Goal: Information Seeking & Learning: Find specific page/section

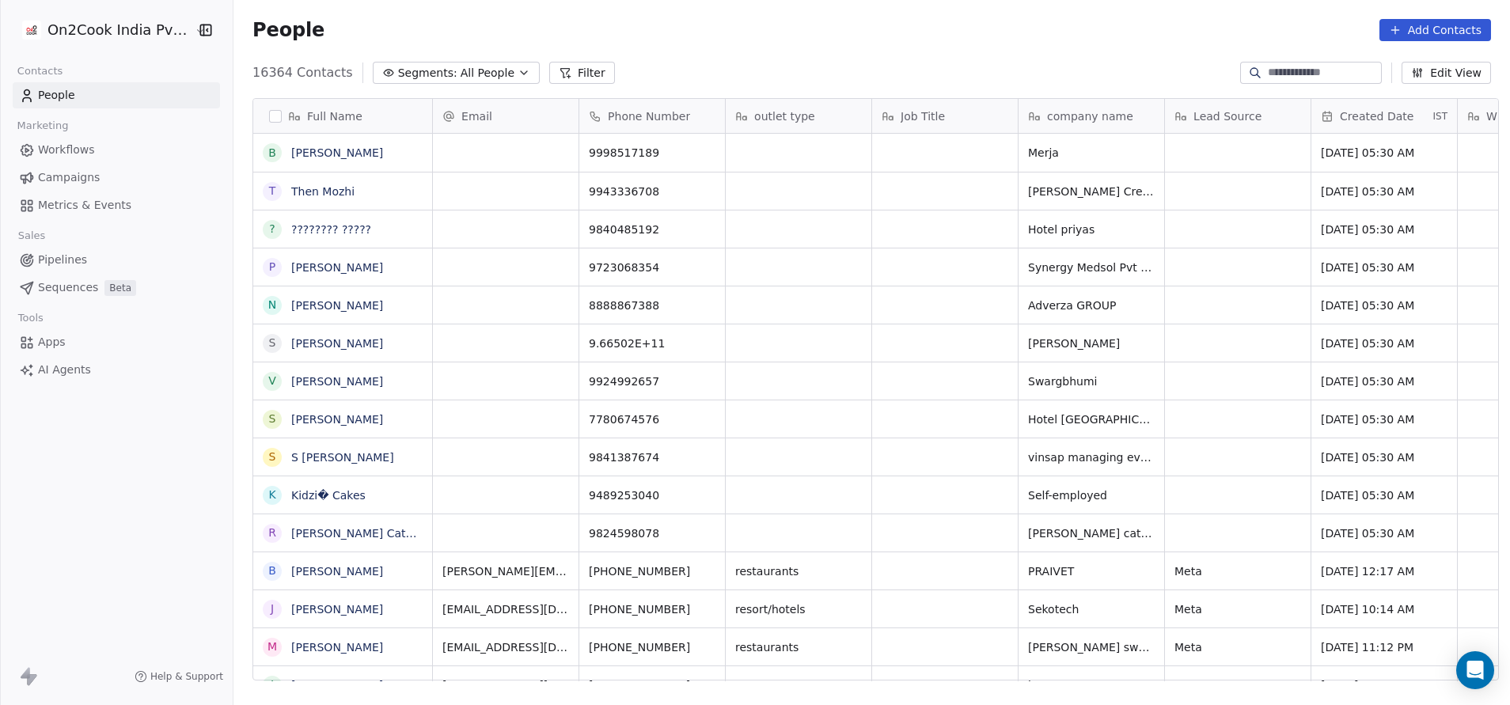
scroll to position [602, 1266]
click at [552, 75] on button "Filter" at bounding box center [582, 73] width 66 height 22
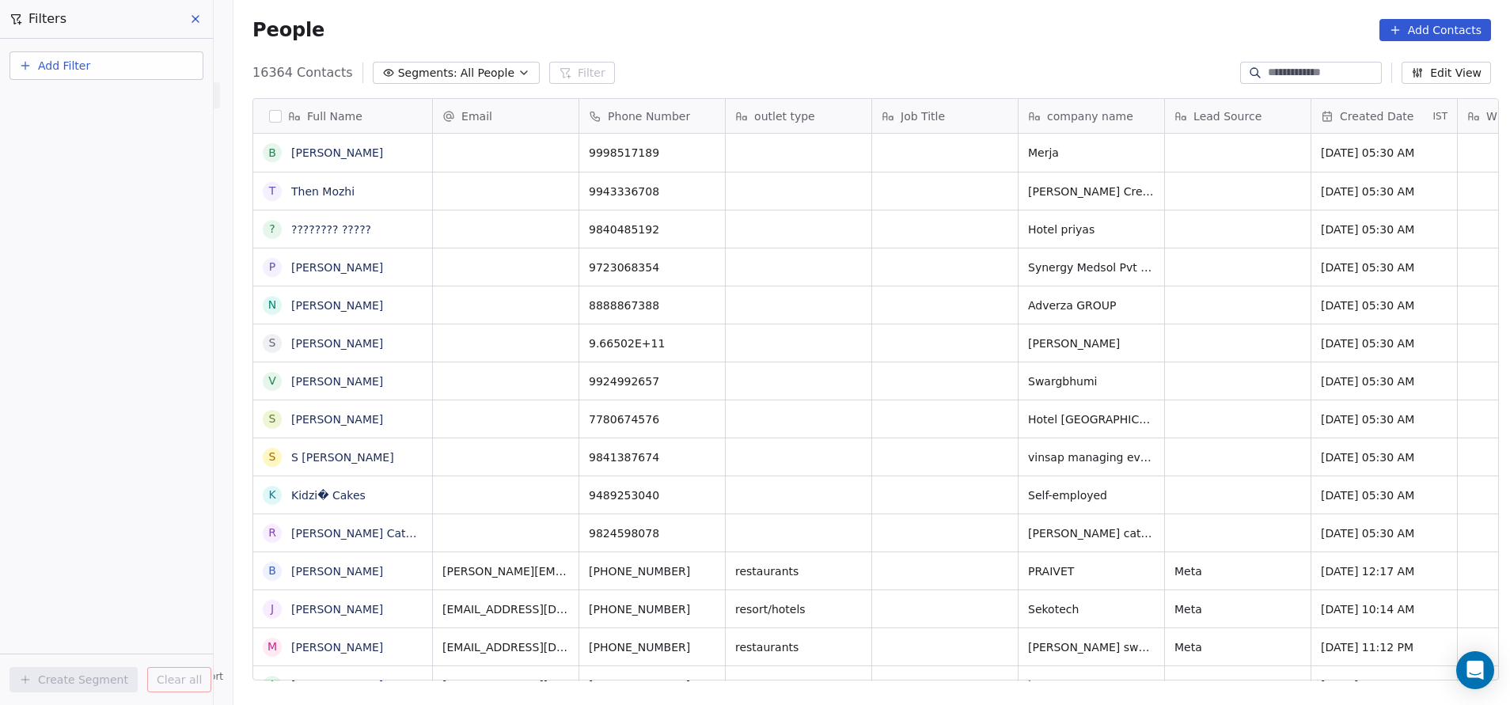
click at [91, 70] on button "Add Filter" at bounding box center [106, 65] width 194 height 28
click at [91, 107] on span "Contact properties" at bounding box center [77, 103] width 103 height 17
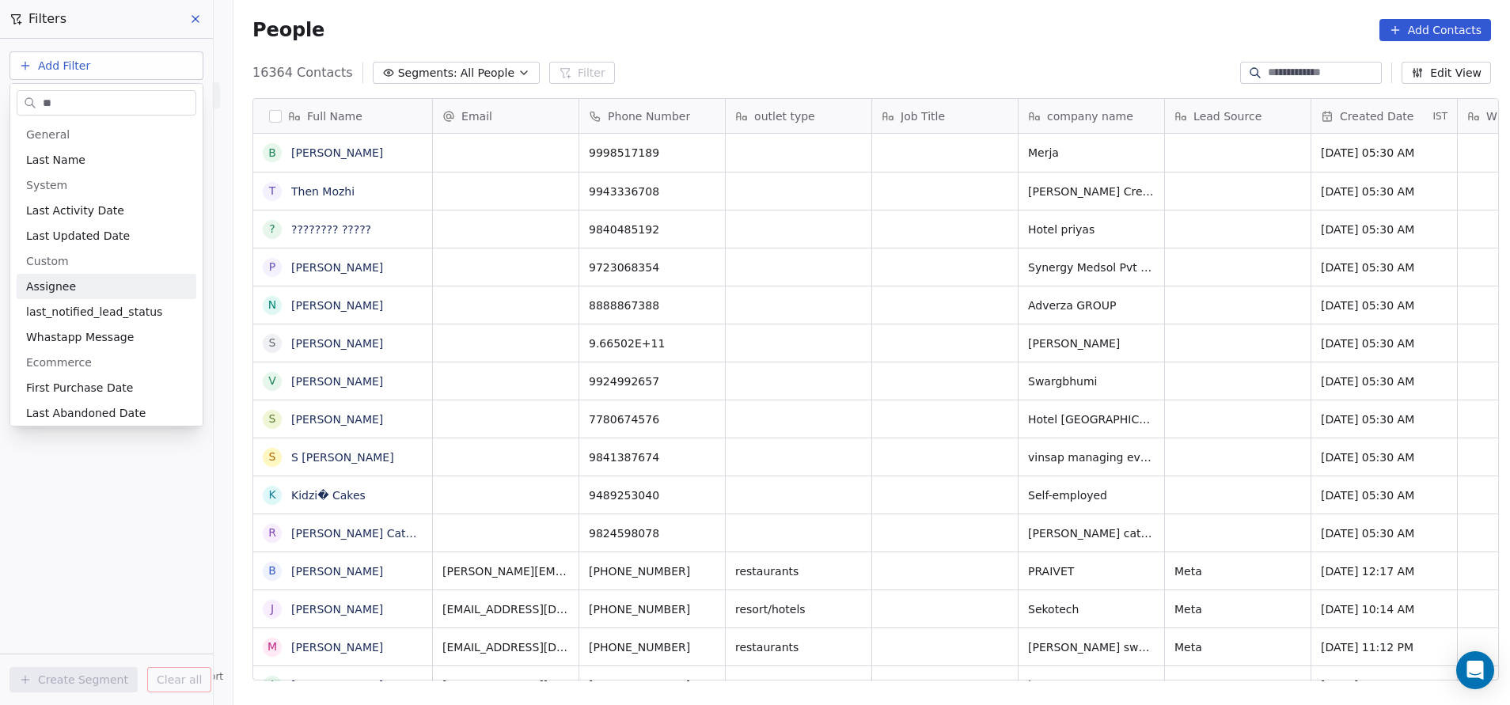
type input "**"
click at [66, 292] on span "Assignee" at bounding box center [51, 287] width 50 height 16
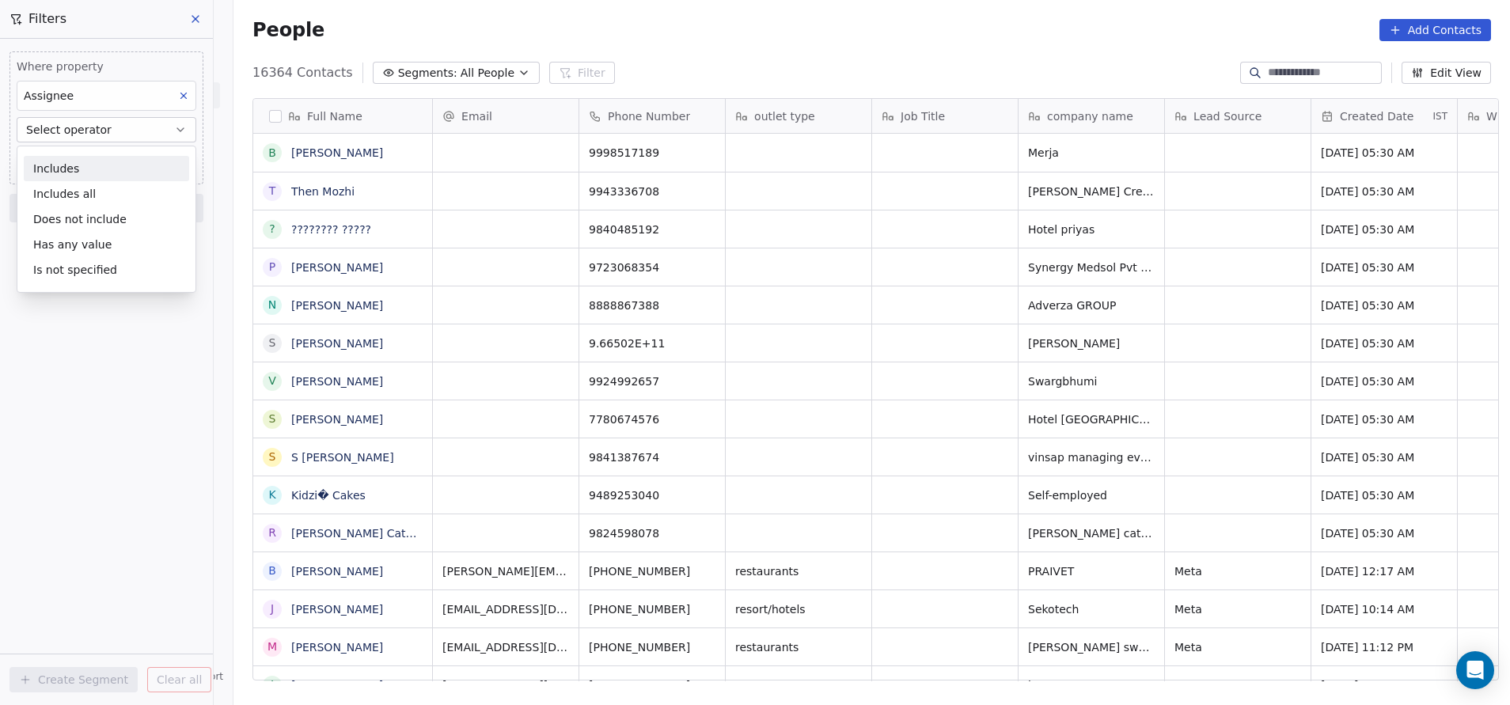
click at [93, 165] on div "Includes" at bounding box center [106, 168] width 165 height 25
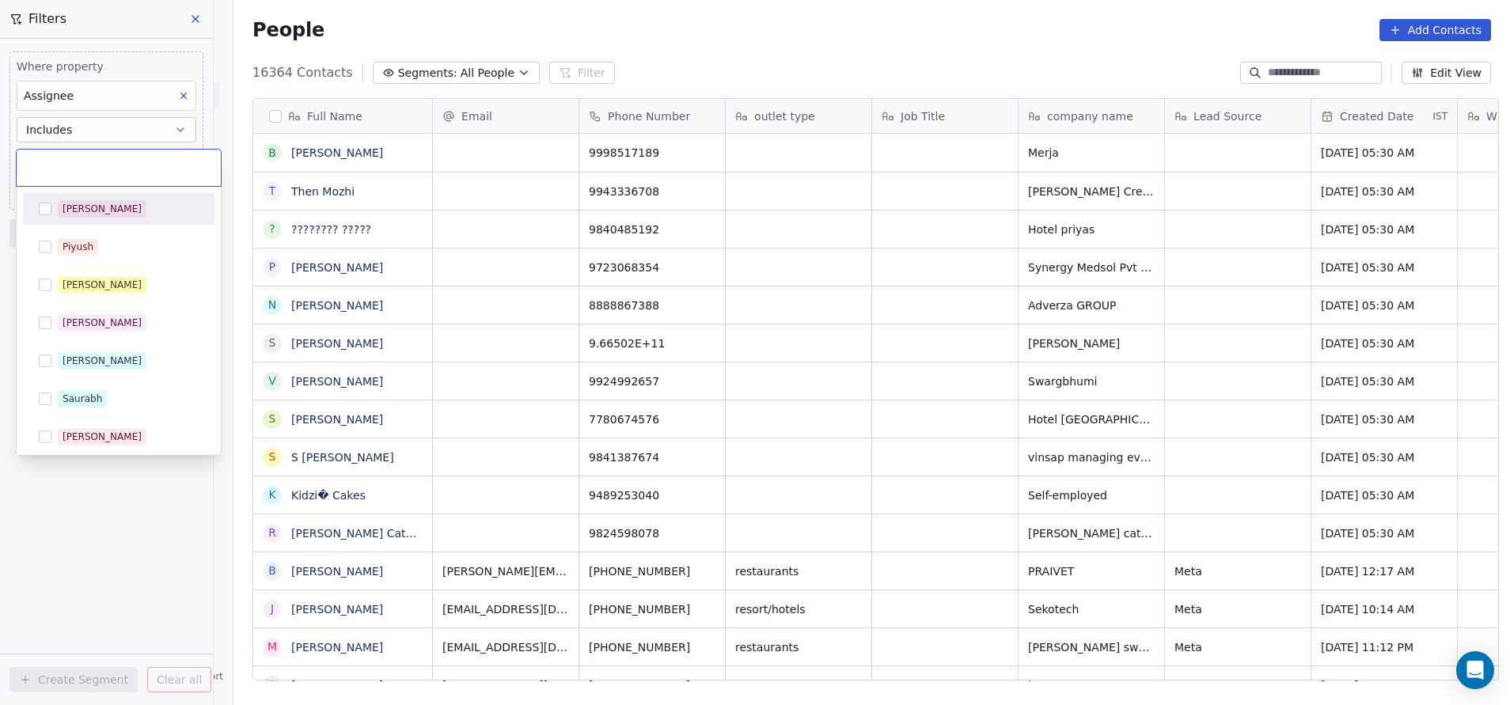
click at [100, 163] on body "On2Cook India Pvt. Ltd. Contacts People Marketing Workflows Campaigns Metrics &…" at bounding box center [755, 352] width 1510 height 705
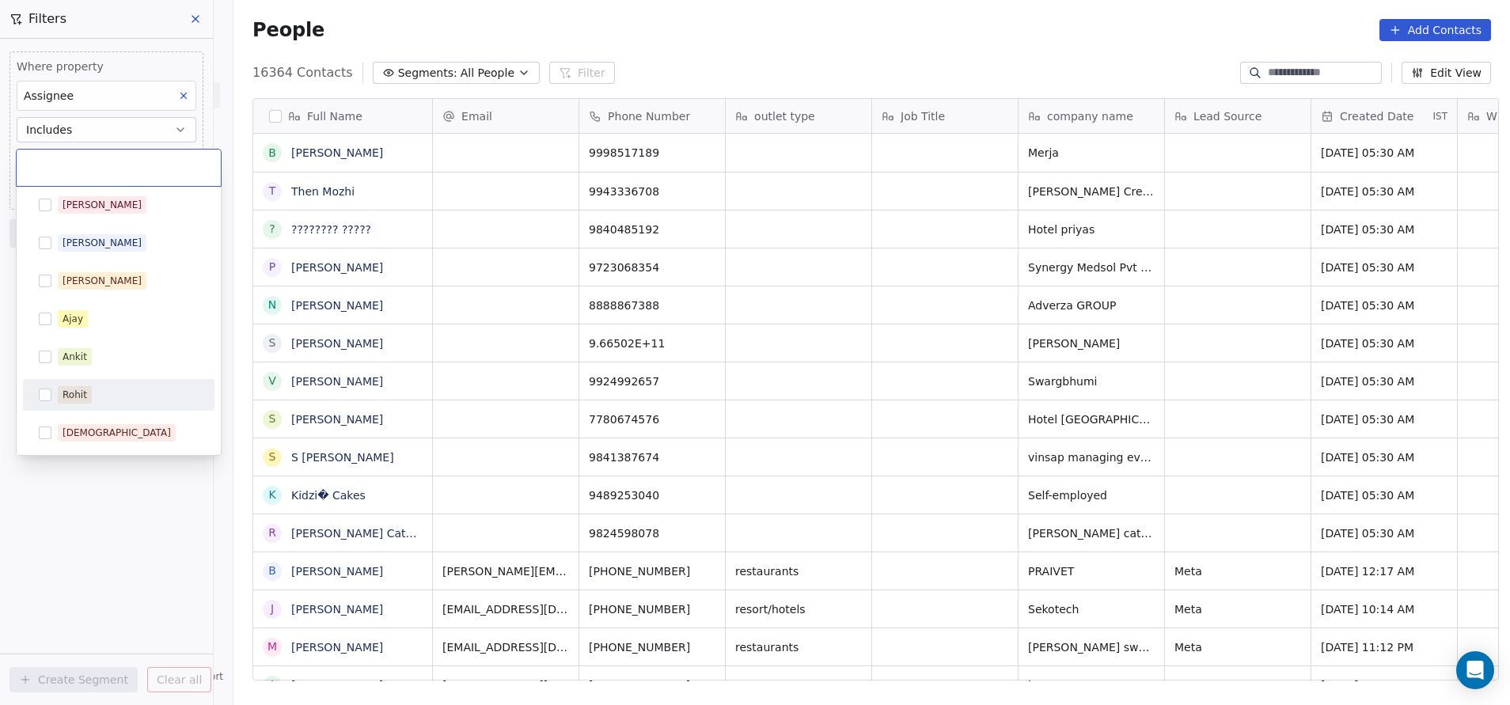
click at [78, 395] on div "Rohit" at bounding box center [75, 395] width 25 height 14
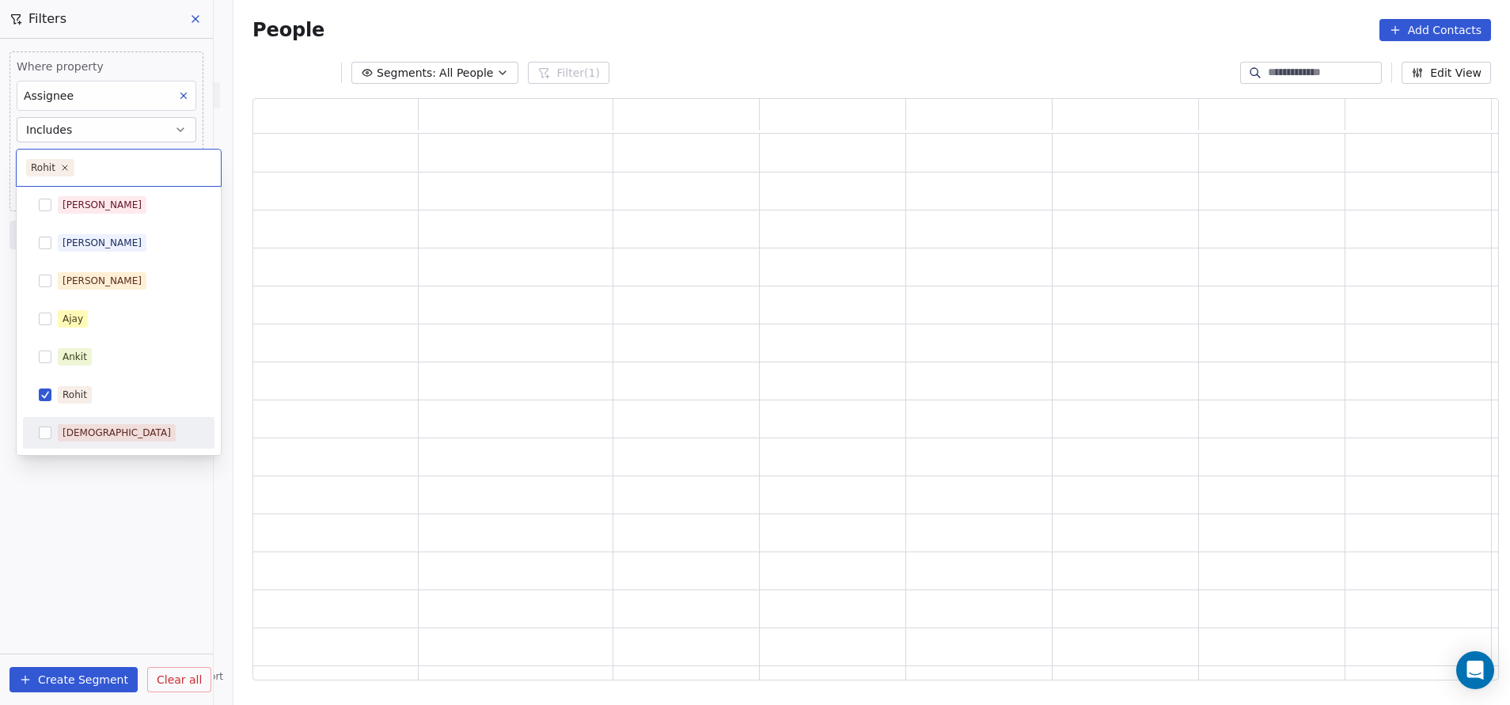
click at [125, 514] on html "On2Cook India Pvt. Ltd. Contacts People Marketing Workflows Campaigns Metrics &…" at bounding box center [755, 352] width 1510 height 705
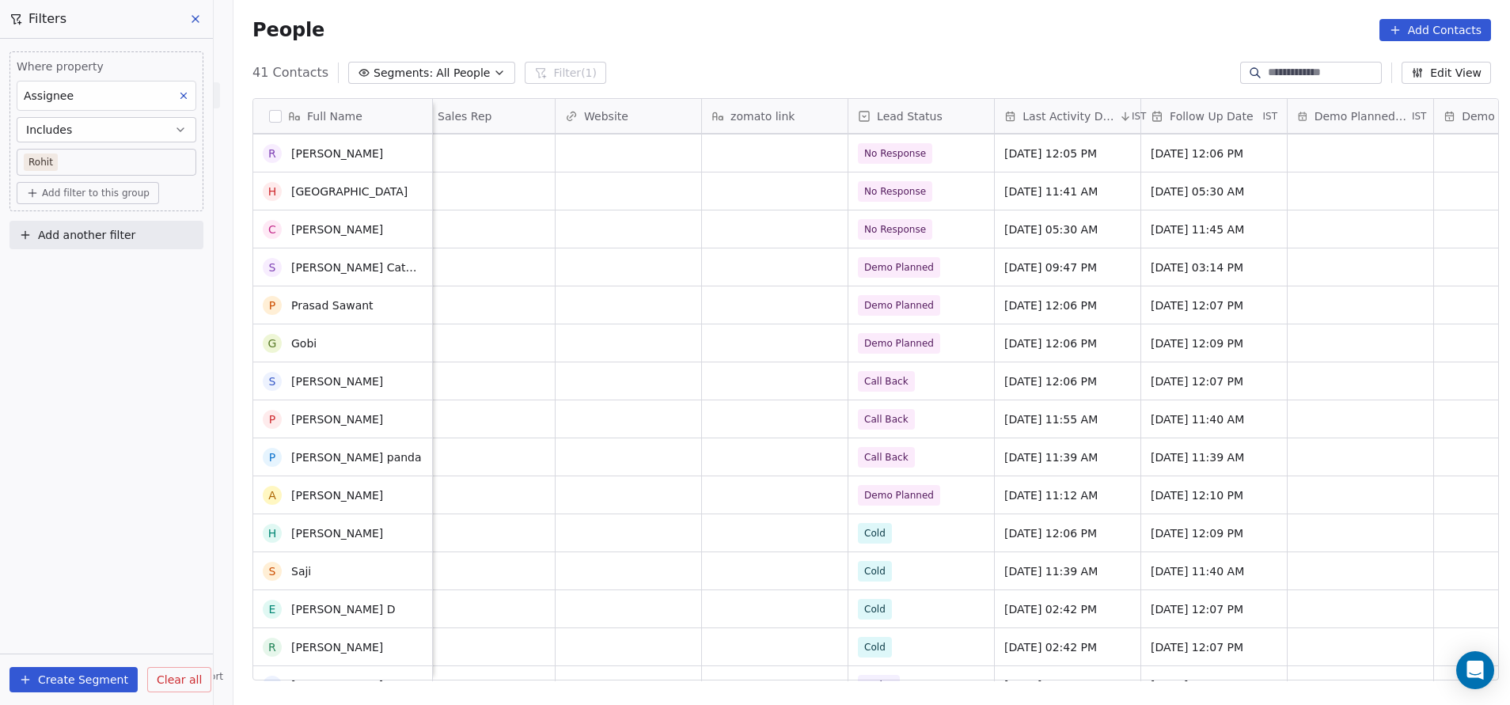
scroll to position [0, 0]
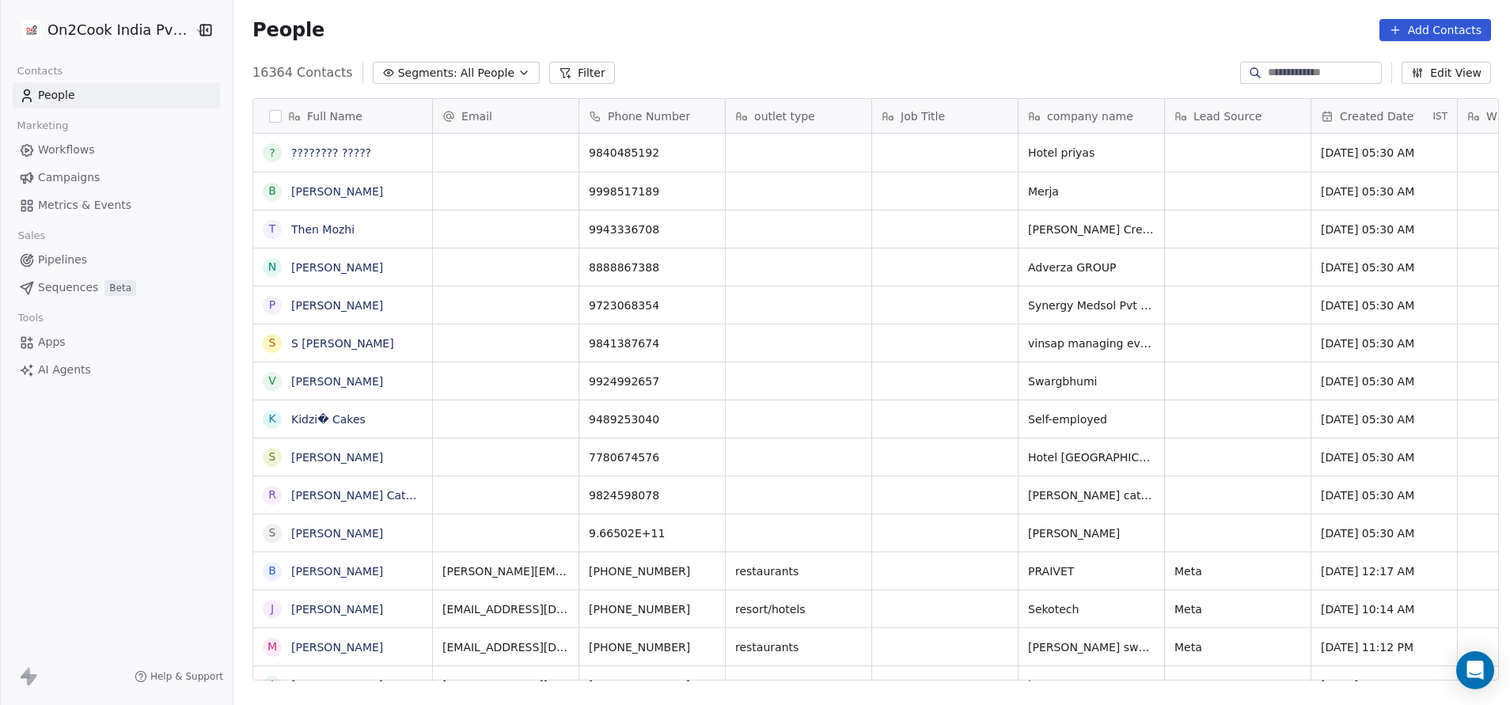
scroll to position [602, 1266]
